Goal: Information Seeking & Learning: Learn about a topic

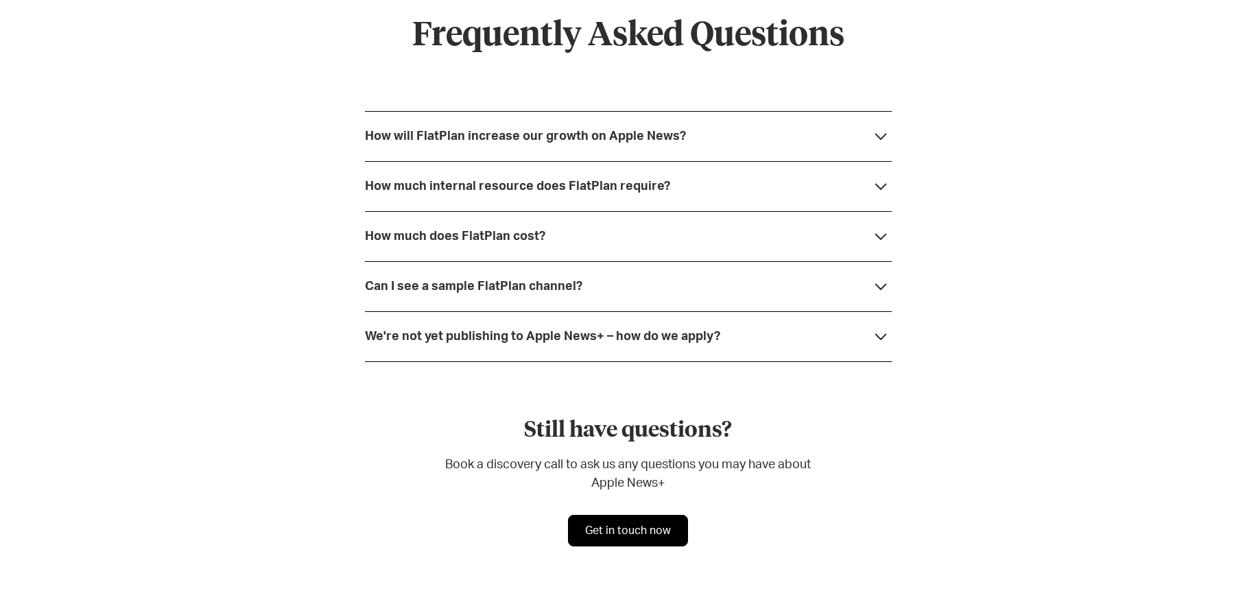
scroll to position [5234, 0]
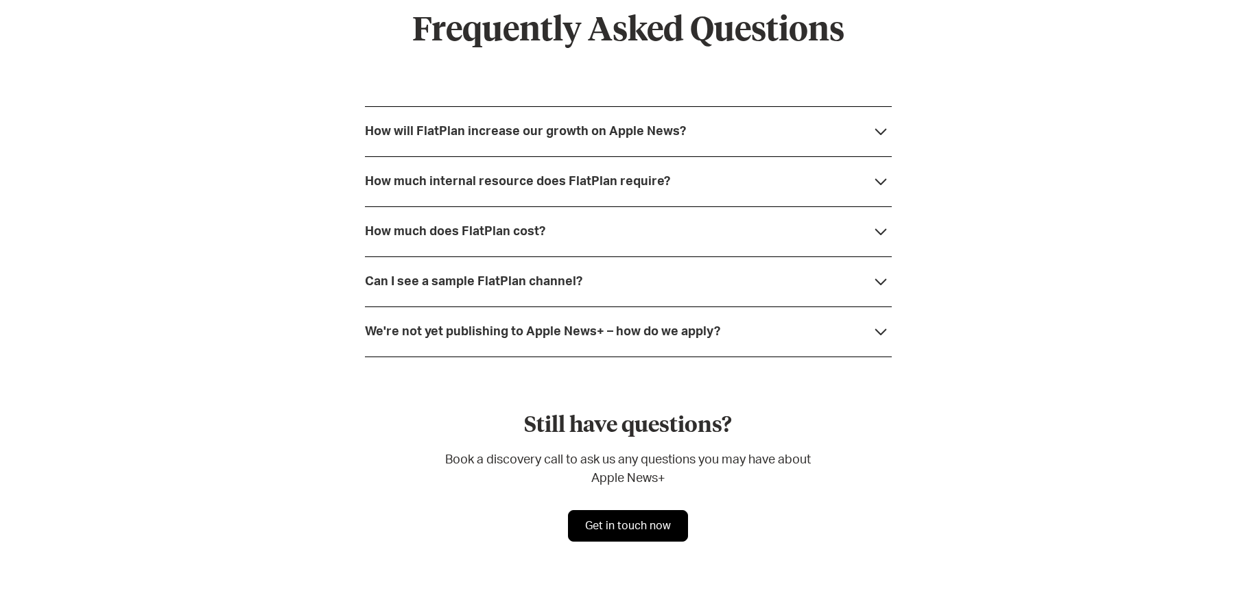
click at [883, 328] on icon at bounding box center [880, 331] width 12 height 7
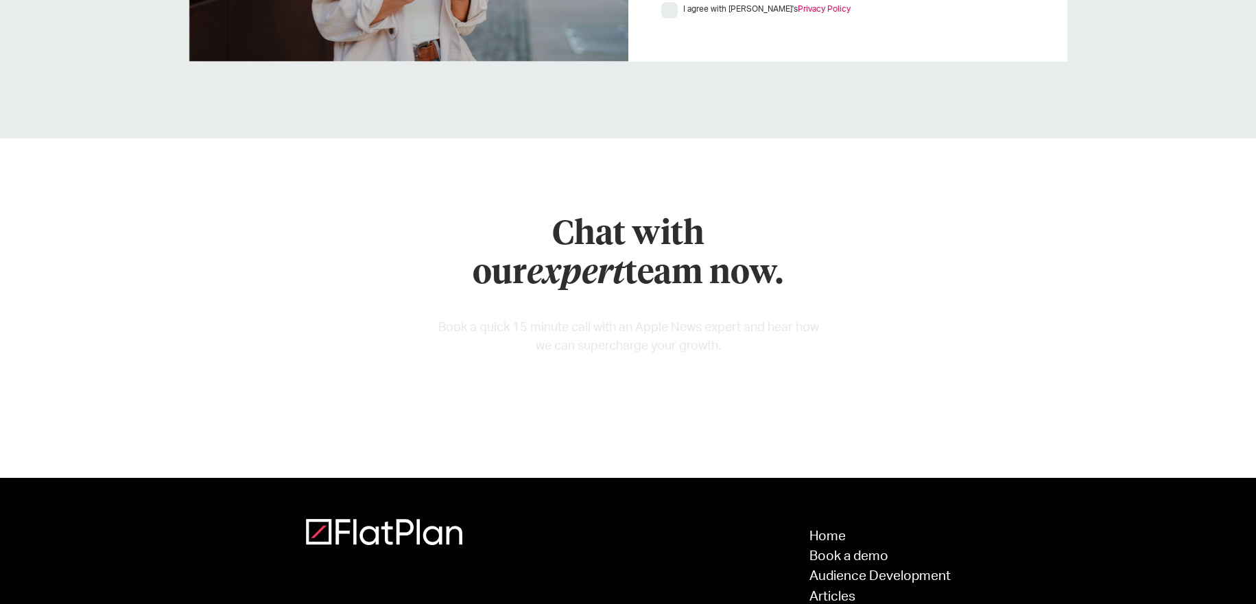
scroll to position [6310, 0]
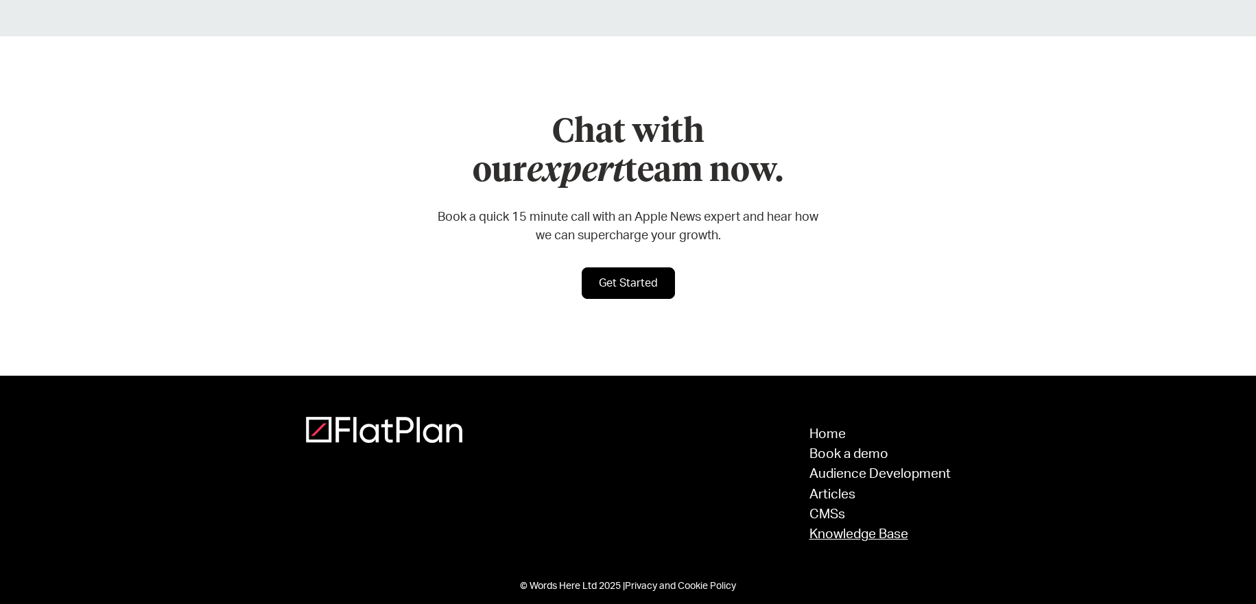
click at [882, 528] on link "Knowledge Base" at bounding box center [879, 534] width 141 height 13
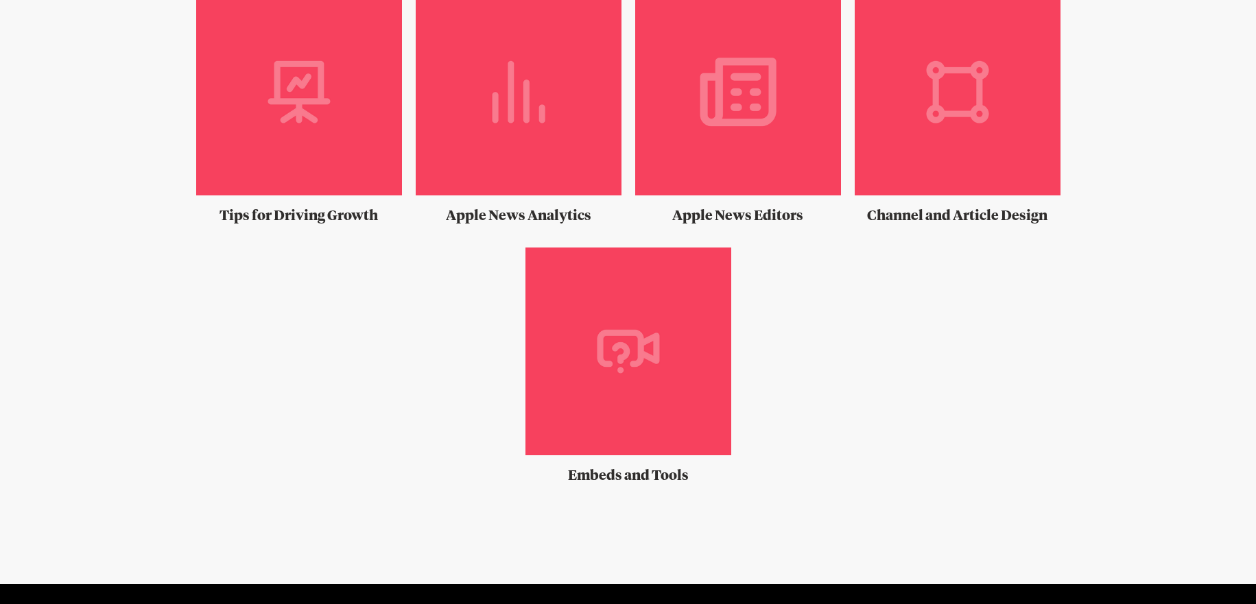
scroll to position [1115, 0]
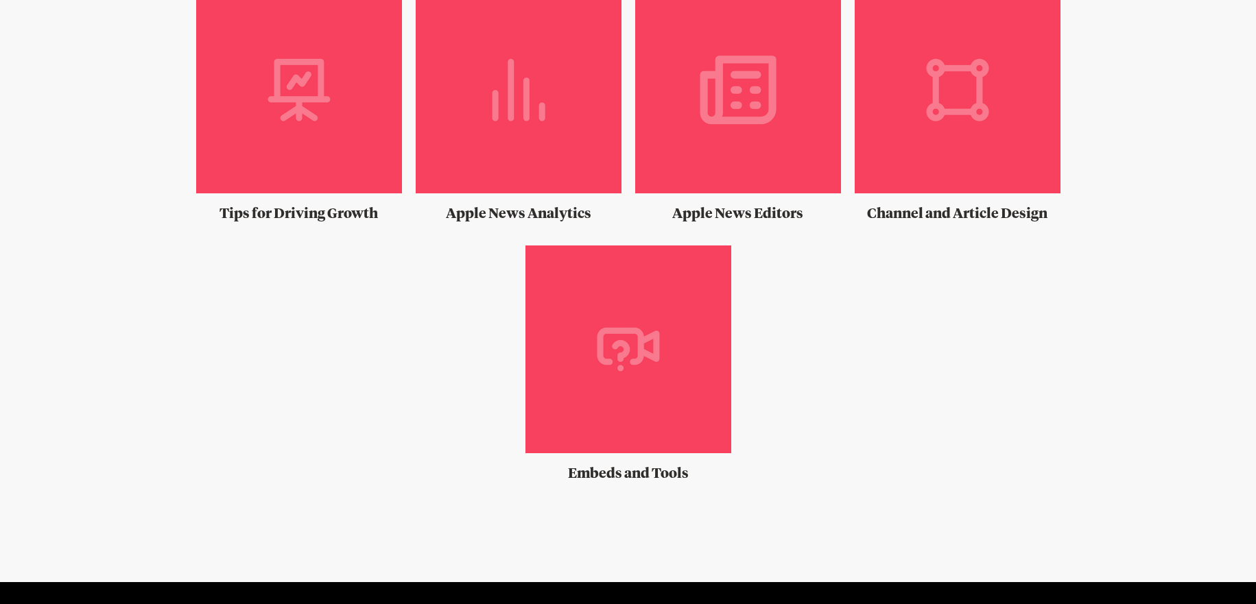
click at [333, 155] on img at bounding box center [299, 95] width 206 height 218
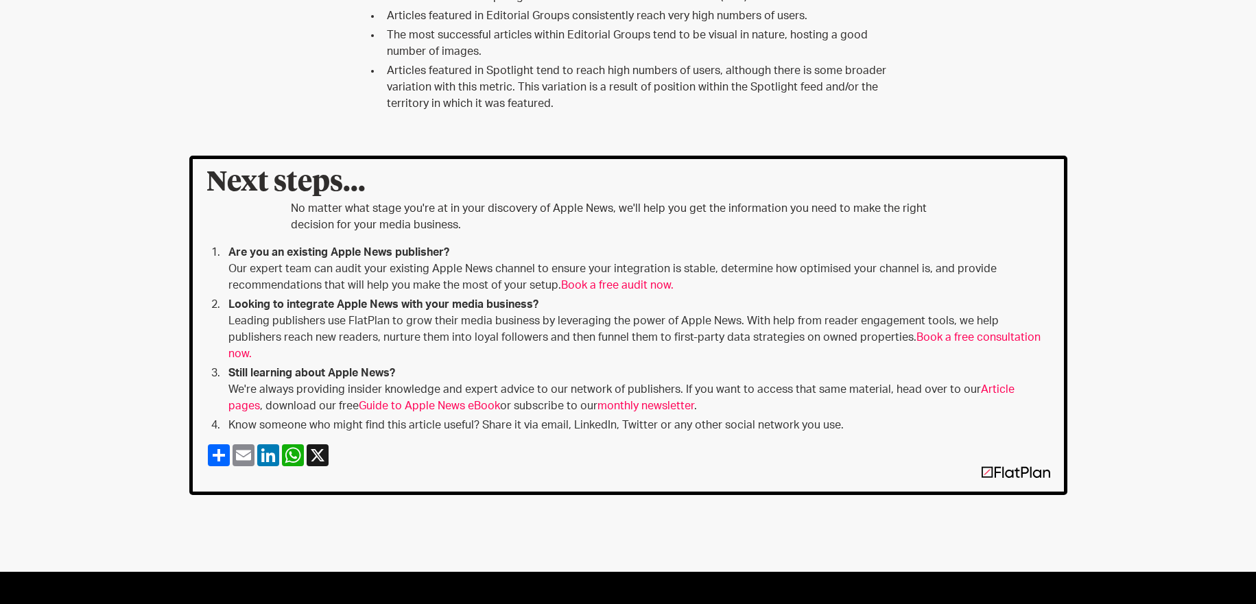
scroll to position [1162, 0]
